Goal: Task Accomplishment & Management: Manage account settings

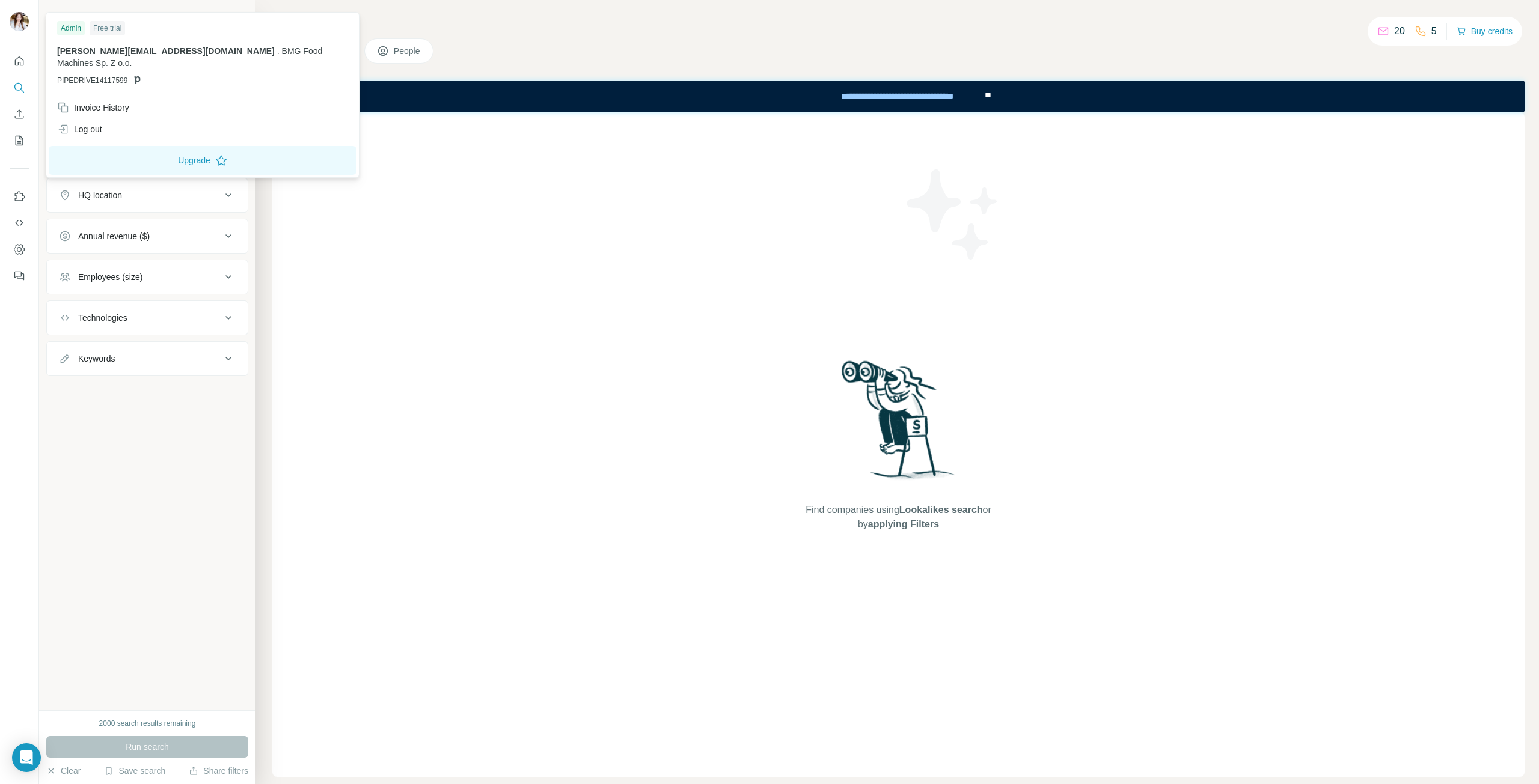
click at [16, 19] on img at bounding box center [19, 22] width 19 height 19
click at [21, 244] on icon "Dashboard" at bounding box center [19, 249] width 12 height 12
drag, startPoint x: 62, startPoint y: 64, endPoint x: 137, endPoint y: 63, distance: 75.0
click at [137, 75] on p "PIPEDRIVE14117599" at bounding box center [202, 81] width 291 height 11
click at [132, 75] on icon at bounding box center [137, 80] width 10 height 10
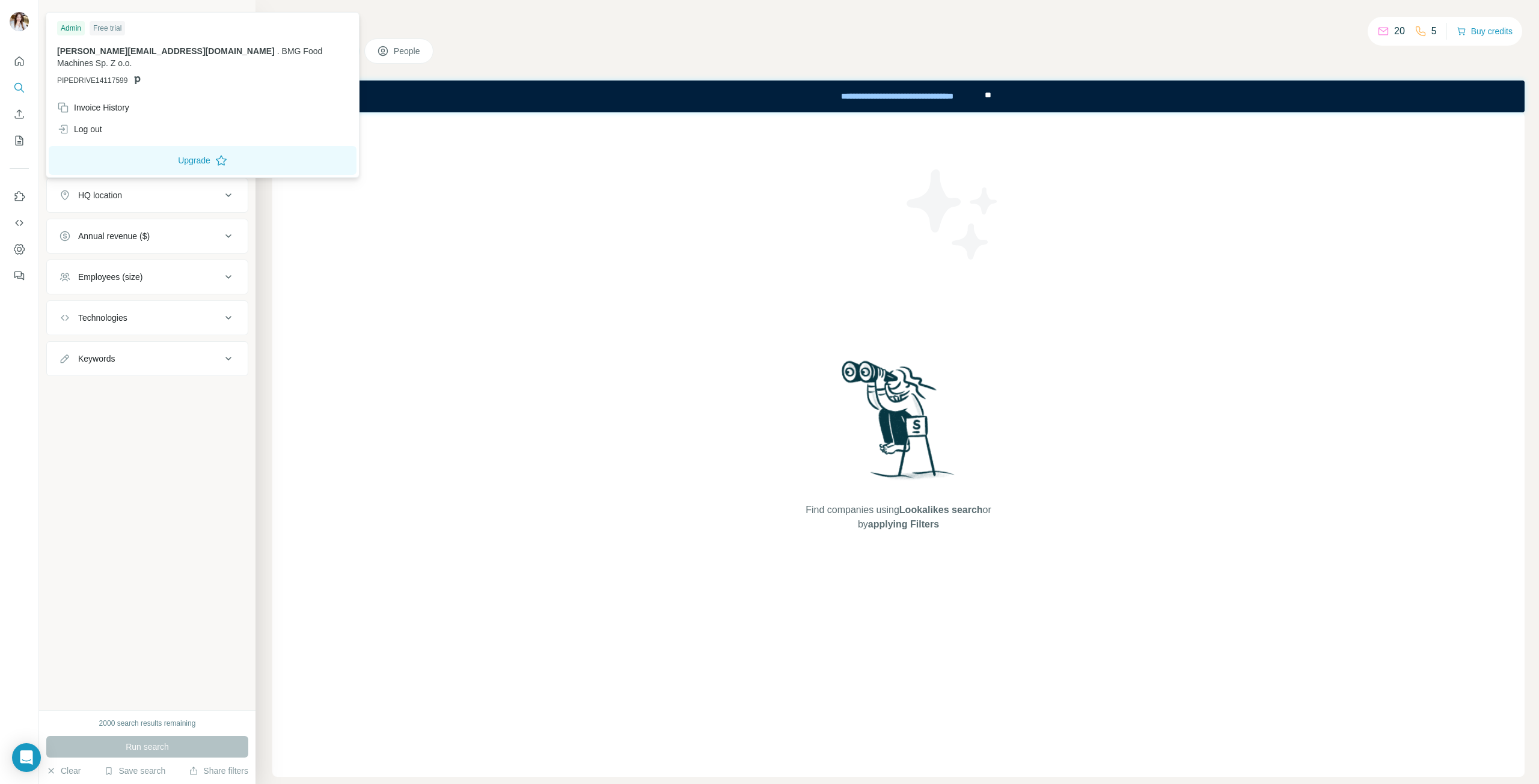
click at [110, 29] on div "Free trial" at bounding box center [107, 28] width 35 height 14
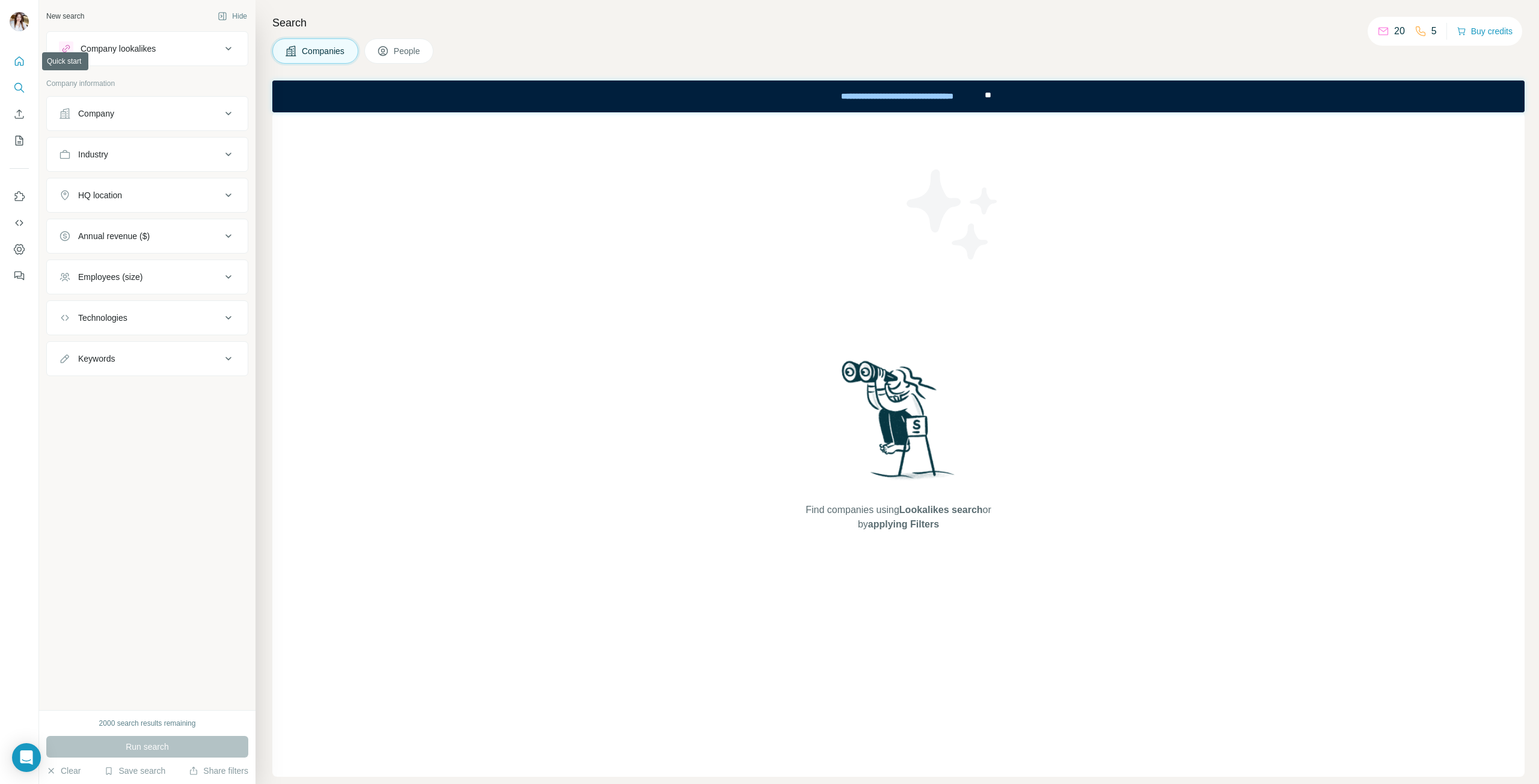
click at [17, 65] on icon "Quick start" at bounding box center [19, 61] width 9 height 9
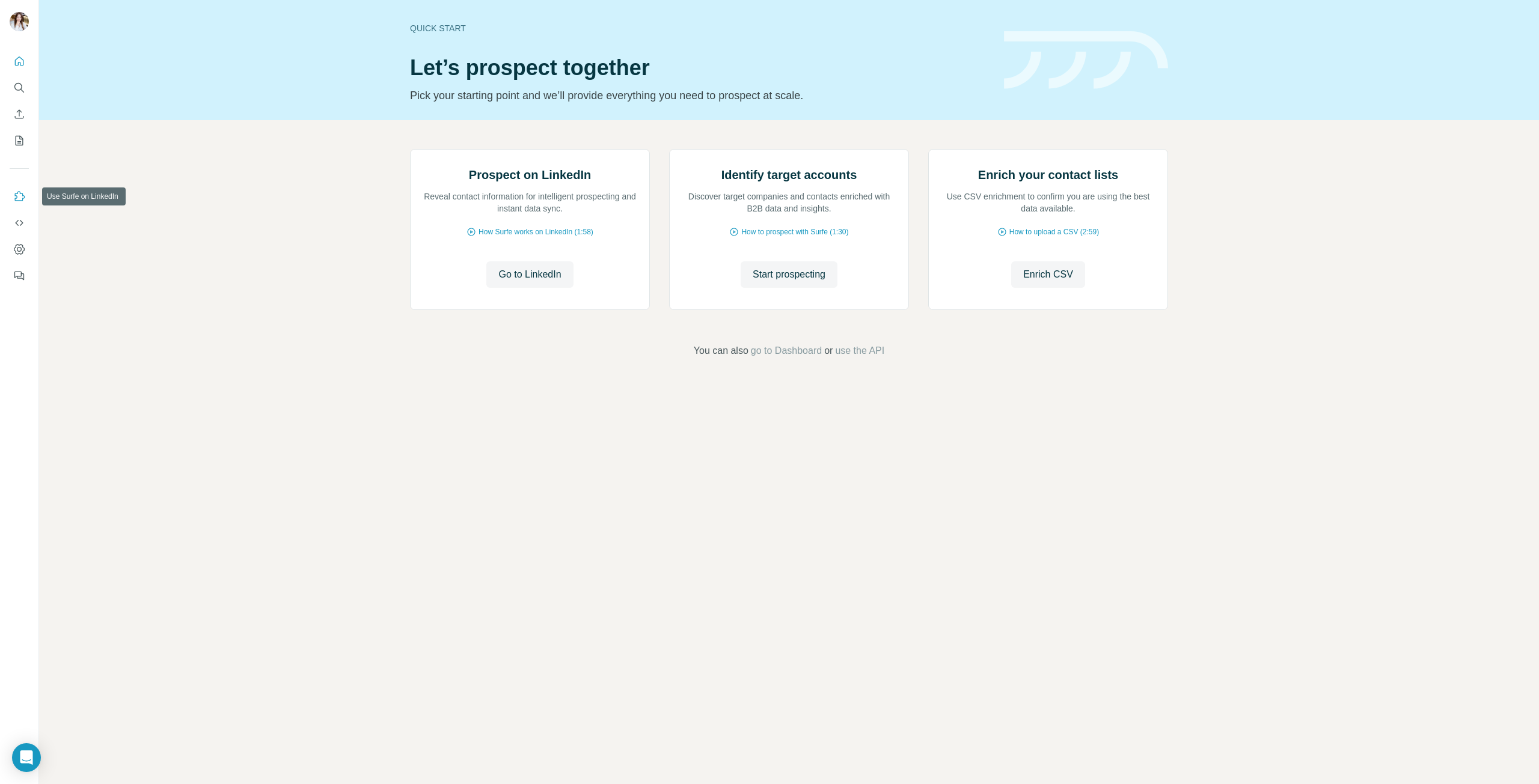
click at [18, 197] on icon "Use Surfe on LinkedIn" at bounding box center [19, 196] width 12 height 12
click at [19, 136] on icon "My lists" at bounding box center [20, 141] width 8 height 10
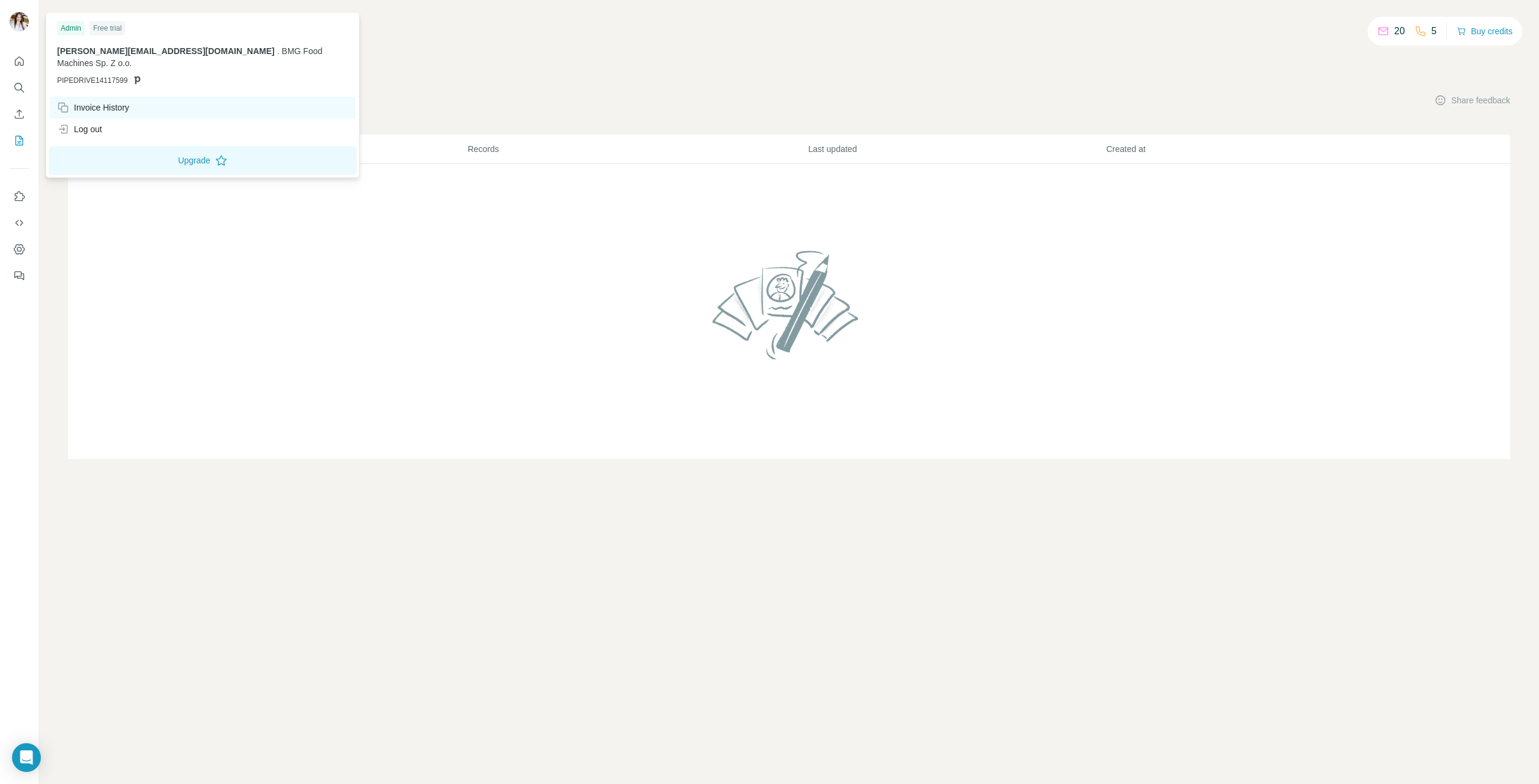
click at [78, 102] on div "Invoice History" at bounding box center [93, 107] width 72 height 12
click at [64, 52] on span "bartek@bmgtrade.com" at bounding box center [166, 51] width 218 height 10
drag, startPoint x: 64, startPoint y: 52, endPoint x: 126, endPoint y: 70, distance: 64.6
click at [126, 70] on div "bartek@bmgtrade.com . BMG Food Machines Sp. Z o.o. PIPEDRIVE14117599" at bounding box center [202, 65] width 291 height 41
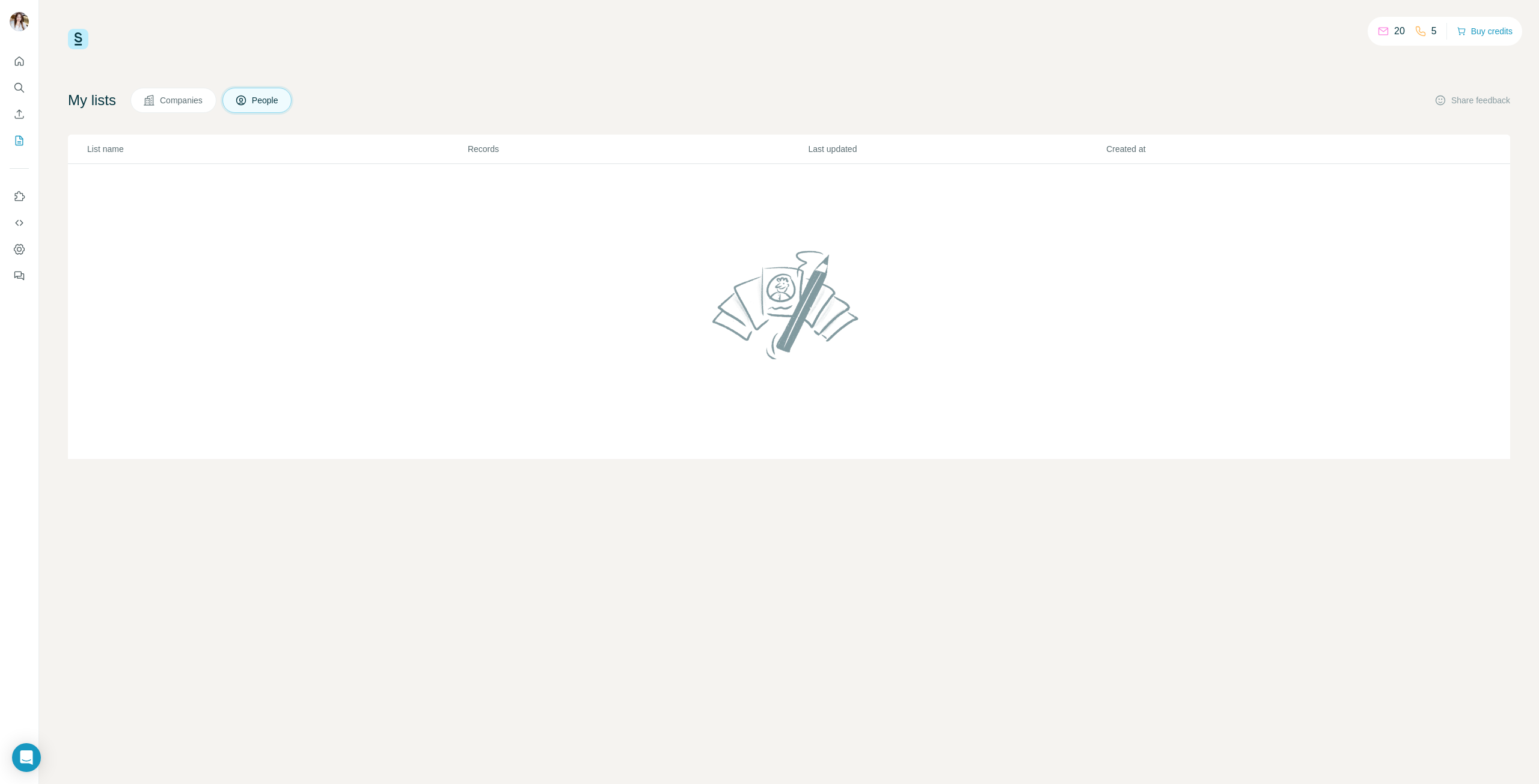
click at [1378, 28] on icon at bounding box center [1383, 32] width 10 height 8
click at [1394, 32] on p "20" at bounding box center [1400, 31] width 11 height 14
click at [1421, 31] on icon at bounding box center [1420, 31] width 12 height 12
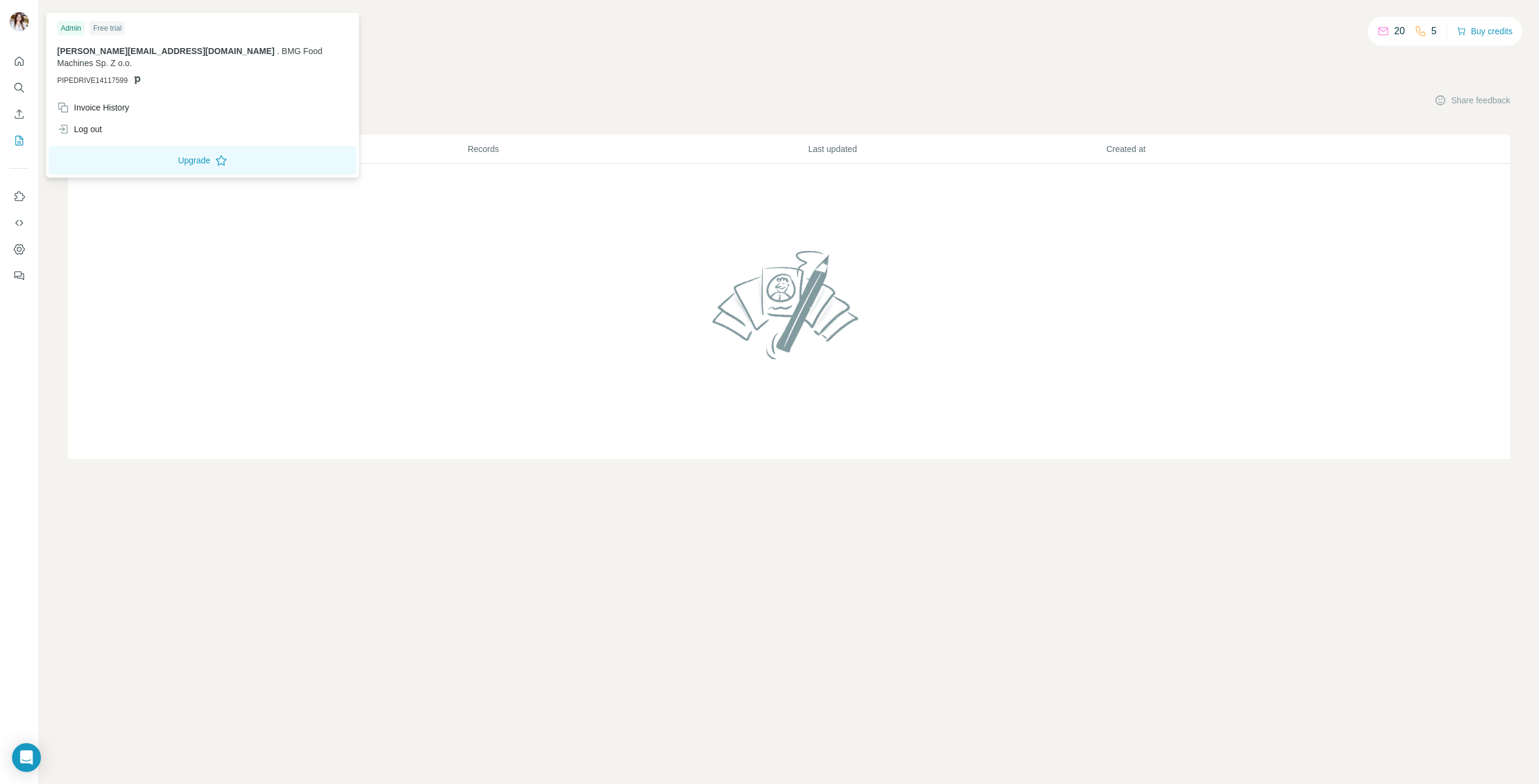
click at [117, 28] on div "Free trial" at bounding box center [107, 28] width 35 height 14
click at [68, 28] on div "Admin" at bounding box center [70, 28] width 28 height 14
click at [161, 146] on button "Upgrade" at bounding box center [202, 161] width 308 height 29
click at [63, 28] on div "Admin" at bounding box center [70, 28] width 28 height 14
click at [105, 122] on div "Log out" at bounding box center [202, 129] width 306 height 22
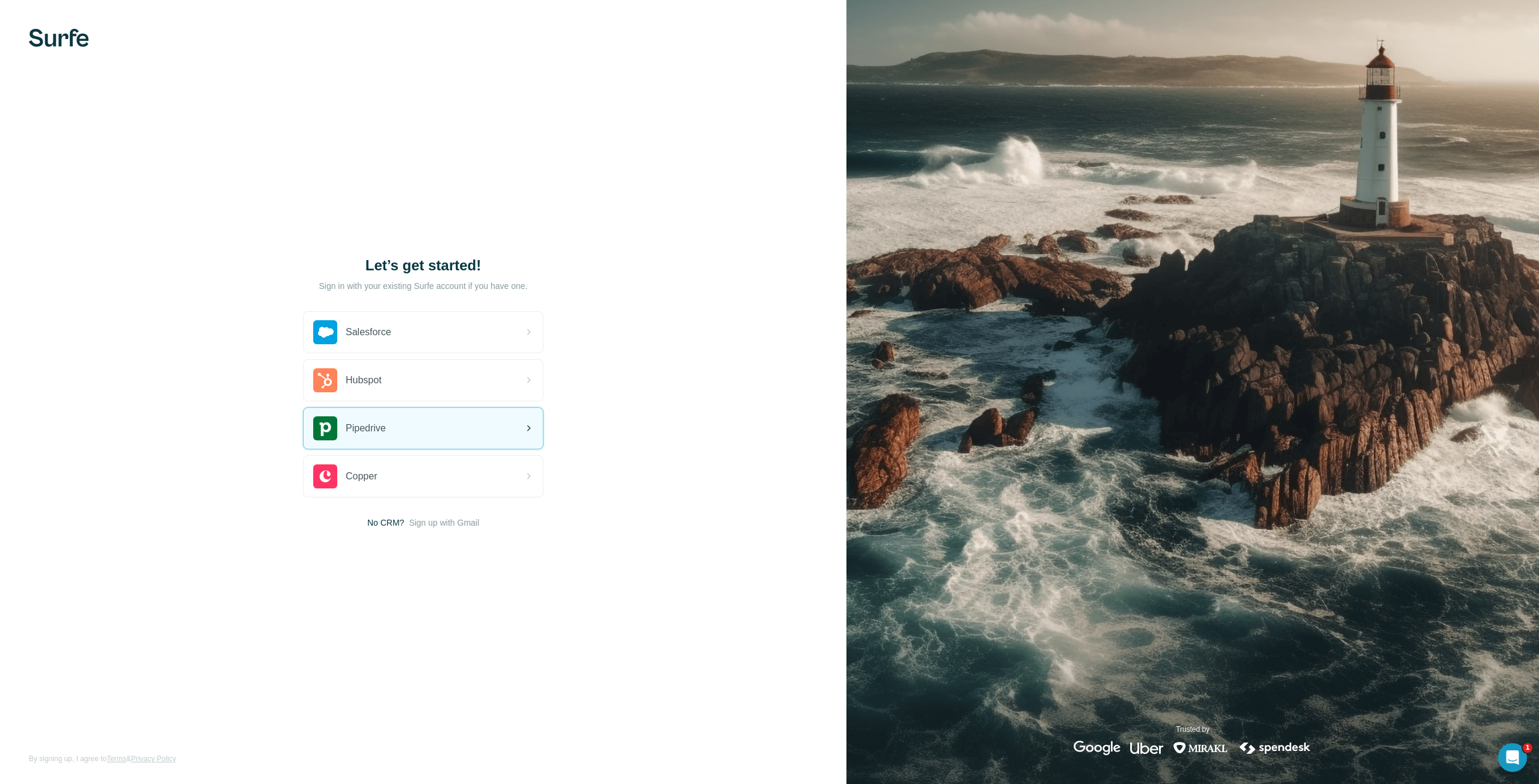
click at [439, 442] on div "Pipedrive" at bounding box center [423, 428] width 239 height 41
